Goal: Task Accomplishment & Management: Use online tool/utility

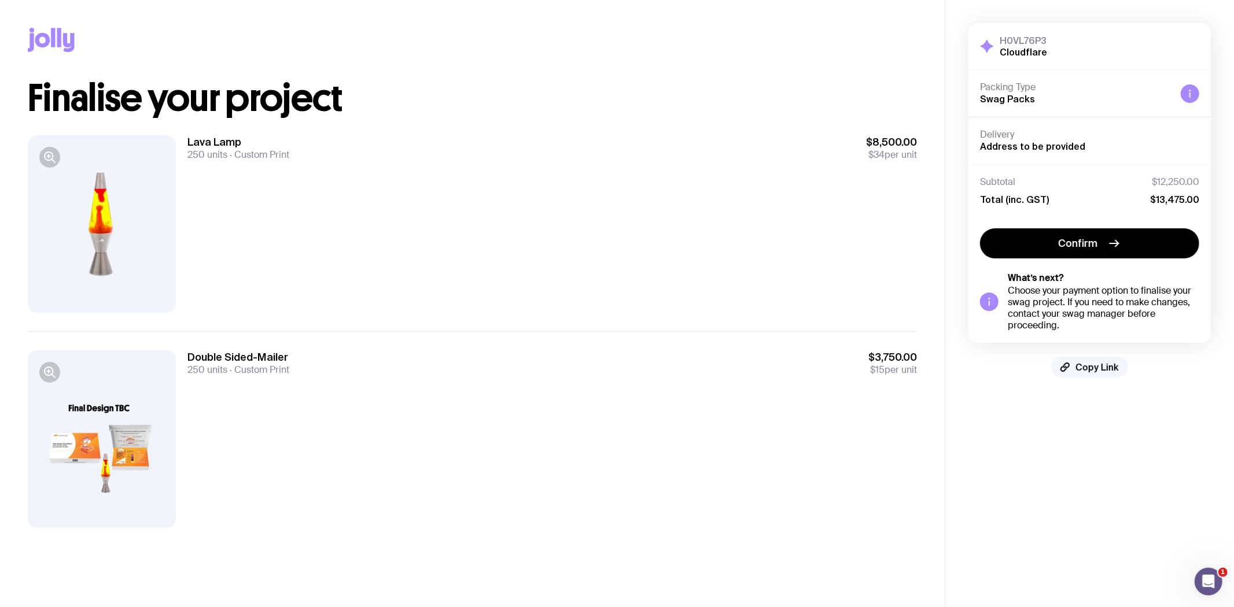
click at [1078, 367] on span "Copy Link" at bounding box center [1096, 368] width 43 height 12
click at [1066, 370] on icon "button" at bounding box center [1064, 367] width 9 height 9
click at [1066, 370] on icon "button" at bounding box center [1069, 367] width 9 height 9
click at [1066, 369] on icon "button" at bounding box center [1064, 367] width 9 height 9
drag, startPoint x: 1080, startPoint y: 367, endPoint x: 1073, endPoint y: 370, distance: 8.1
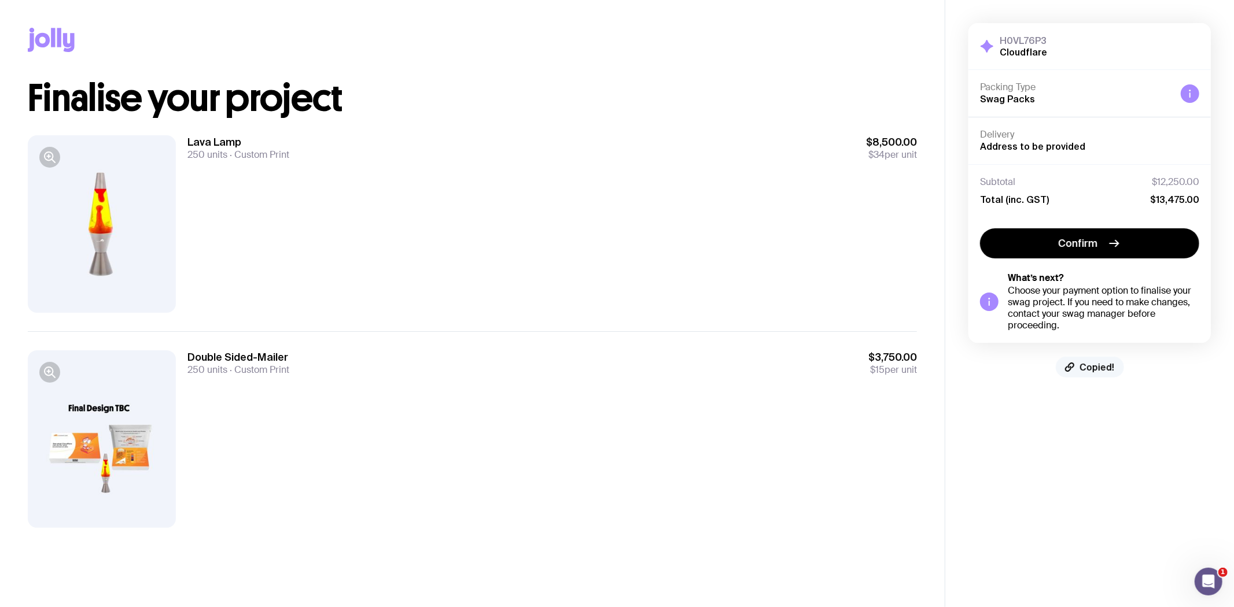
click at [1073, 370] on button "Copied!" at bounding box center [1090, 367] width 68 height 21
